Goal: Task Accomplishment & Management: Manage account settings

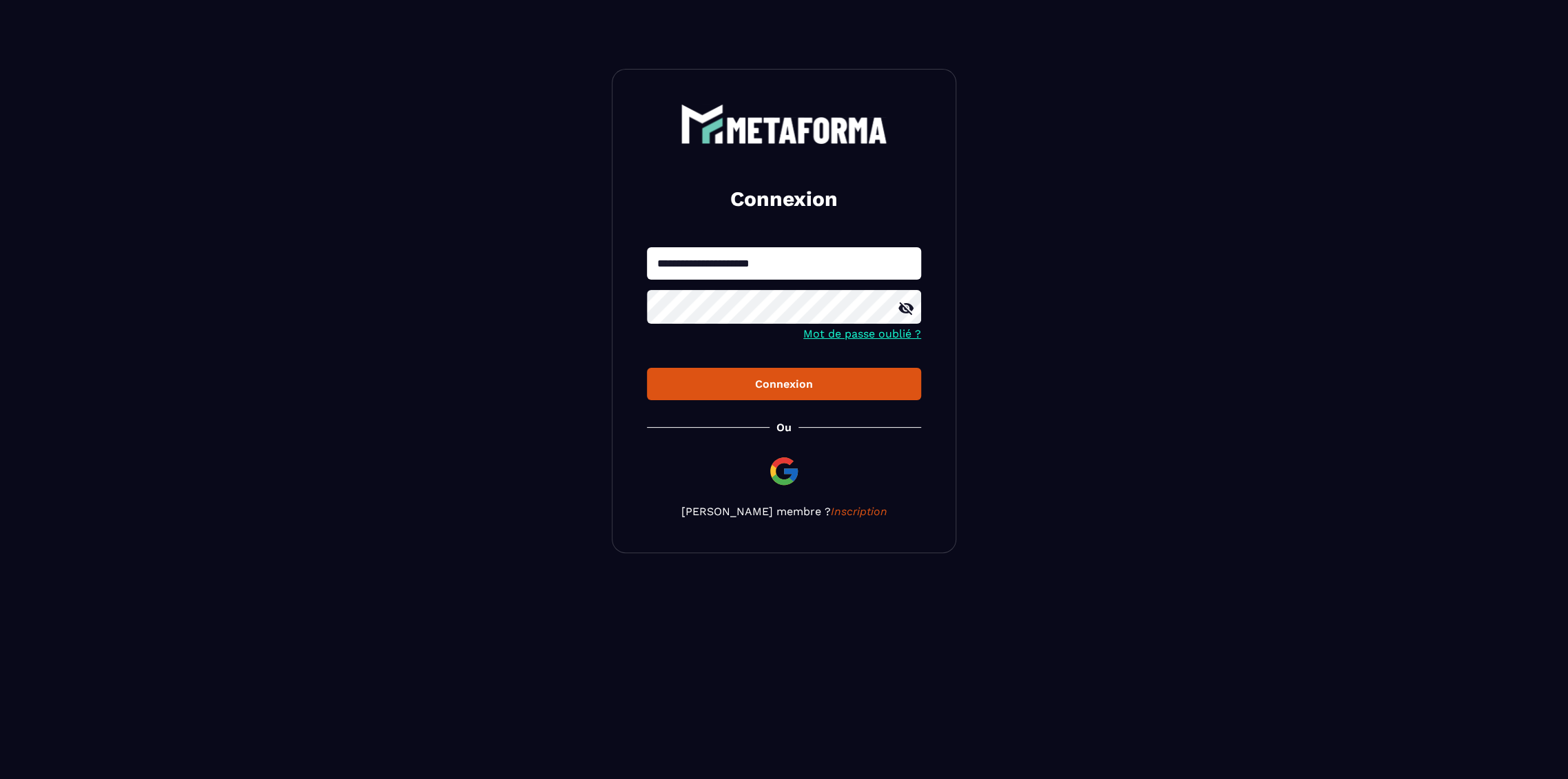
click at [741, 385] on div "Connexion" at bounding box center [784, 383] width 252 height 13
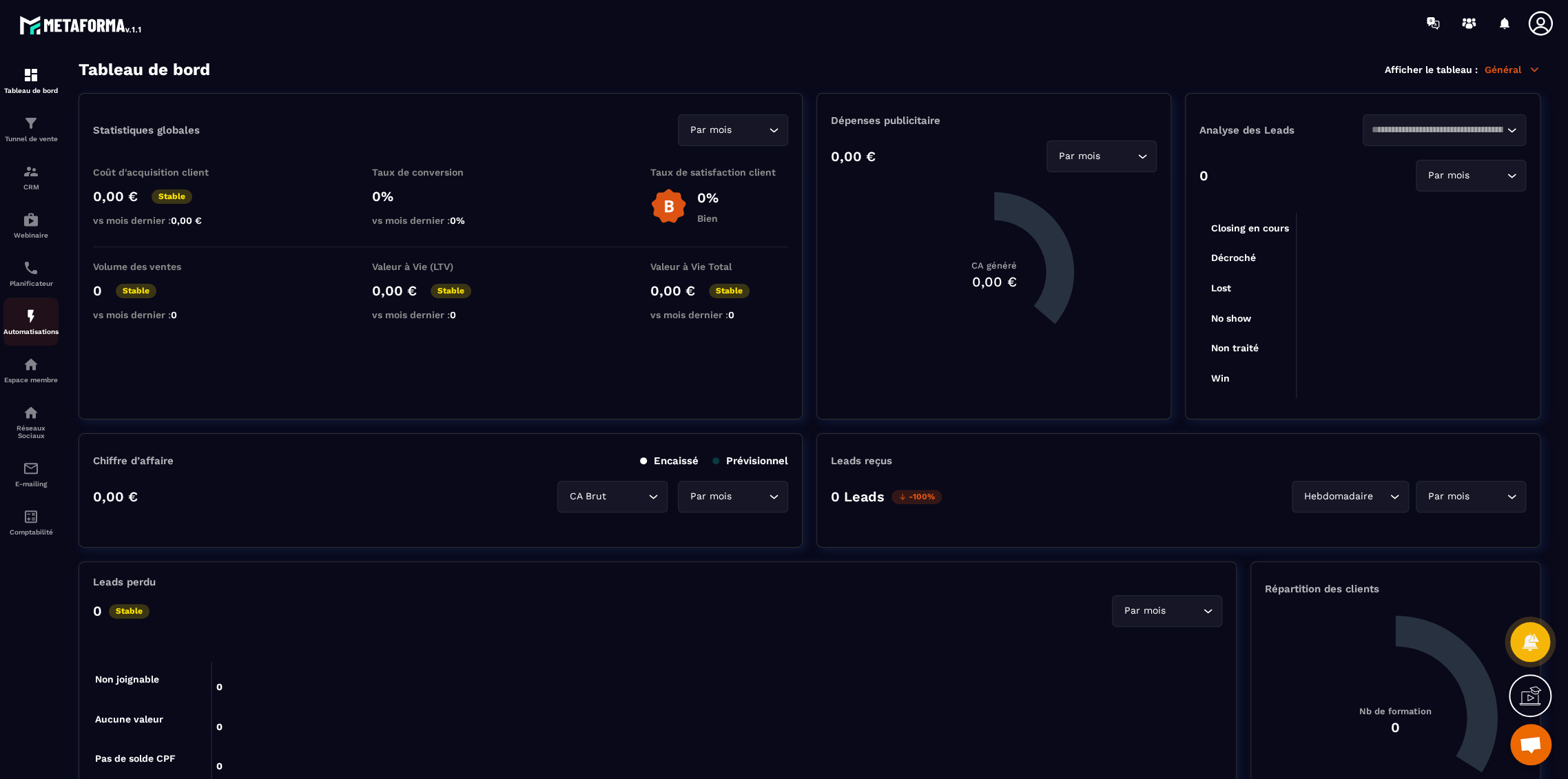
click at [32, 315] on img at bounding box center [30, 315] width 16 height 16
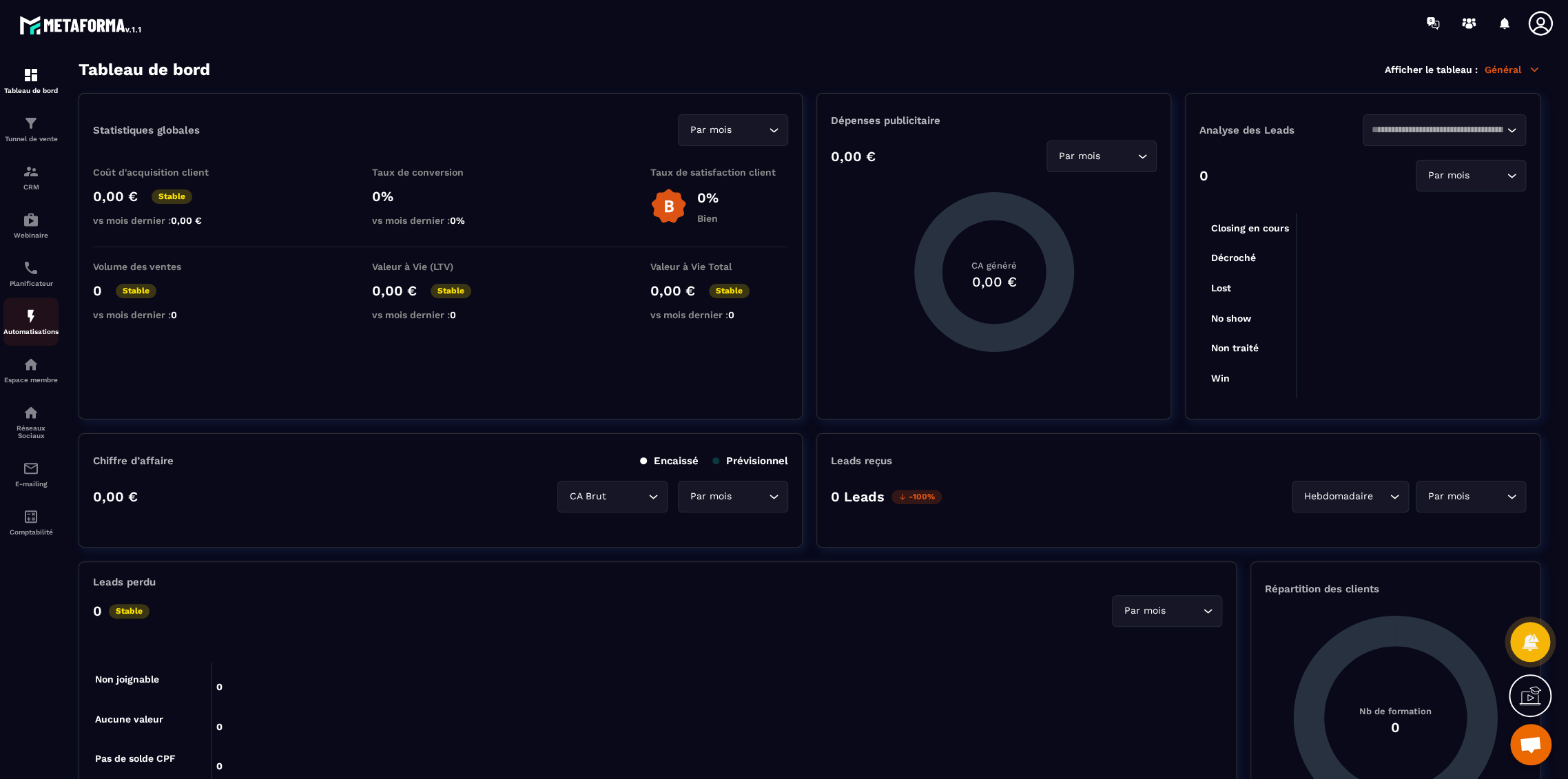
click at [32, 315] on img at bounding box center [30, 315] width 16 height 16
click at [36, 325] on img at bounding box center [30, 315] width 16 height 16
click at [1541, 19] on icon at bounding box center [1541, 23] width 27 height 27
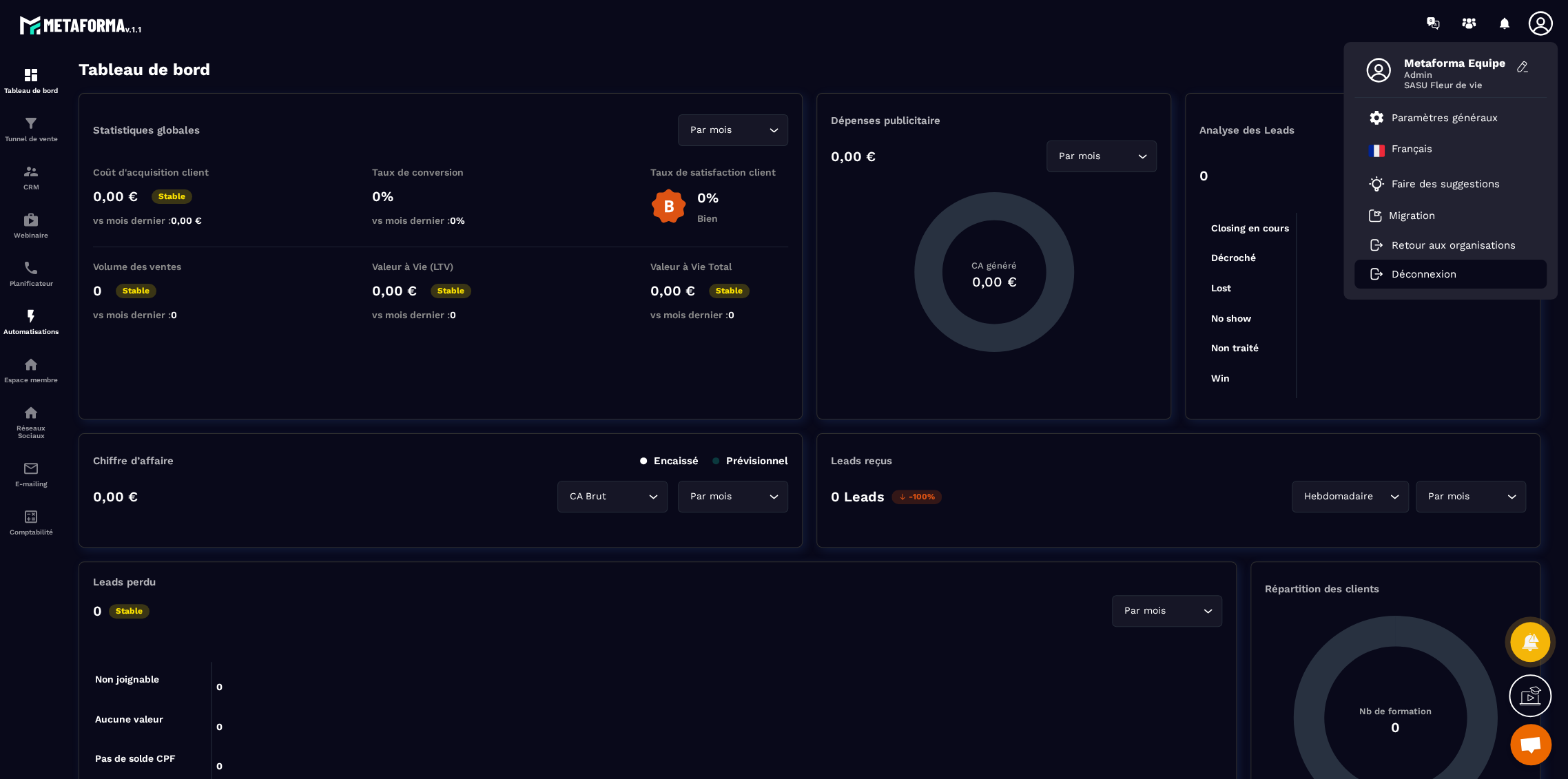
click at [1432, 269] on p "Déconnexion" at bounding box center [1423, 274] width 64 height 12
